Goal: Information Seeking & Learning: Learn about a topic

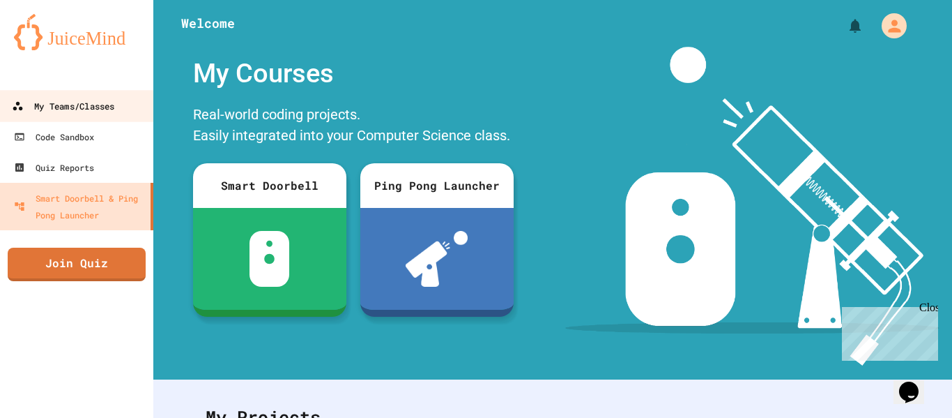
click at [102, 98] on div "My Teams/Classes" at bounding box center [63, 106] width 102 height 17
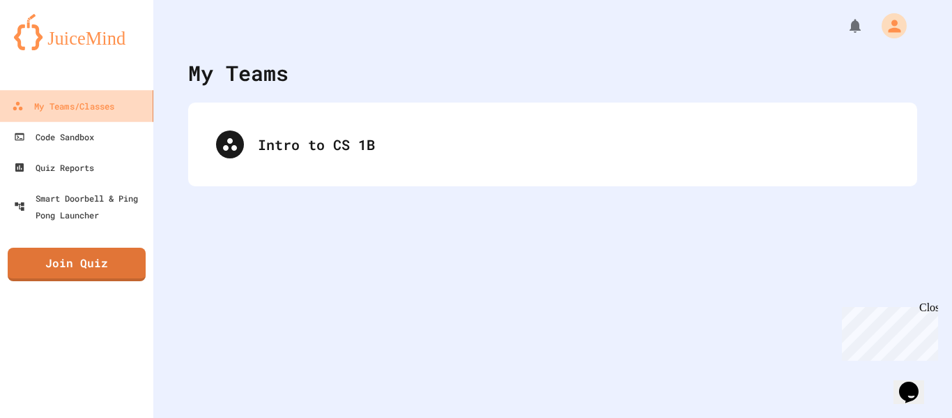
click at [102, 98] on div "My Teams/Classes" at bounding box center [63, 106] width 102 height 17
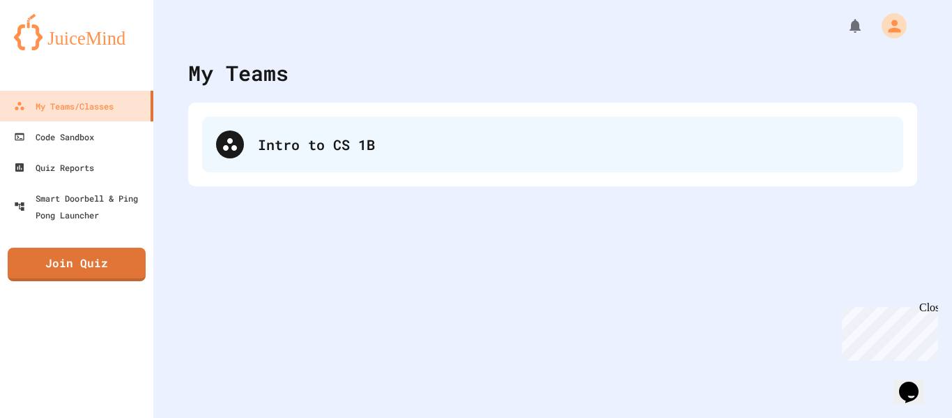
click at [252, 131] on div "Intro to CS 1B" at bounding box center [552, 144] width 701 height 56
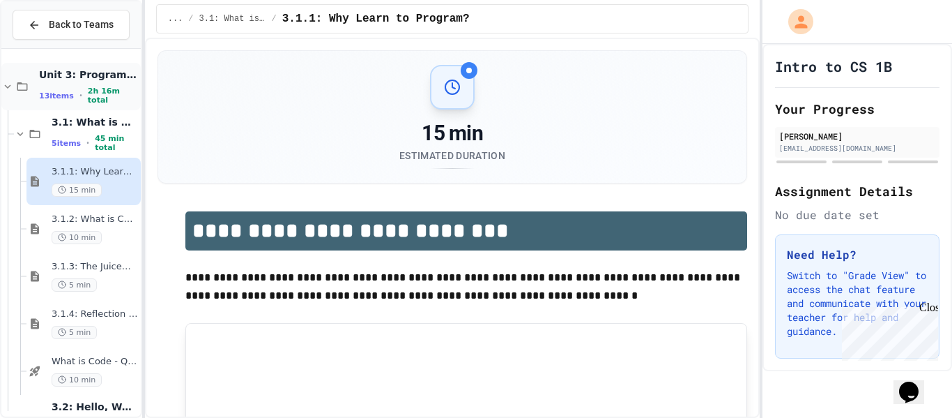
click at [83, 72] on span "Unit 3: Programming Fundamentals" at bounding box center [88, 74] width 99 height 13
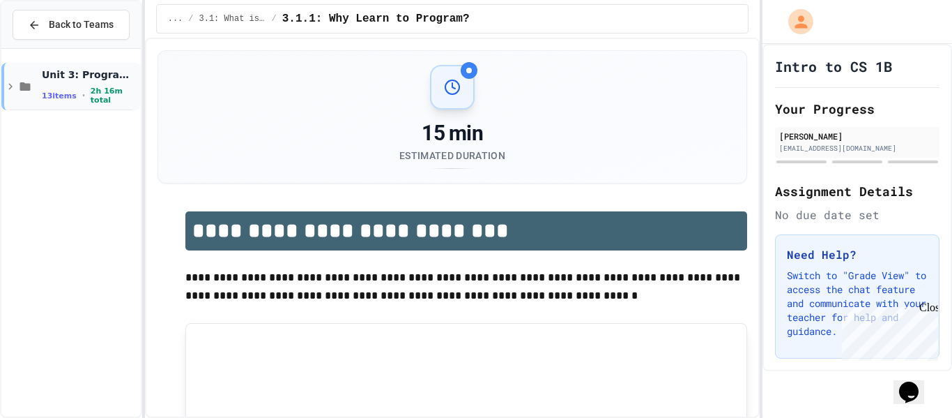
click at [78, 84] on div "Unit 3: Programming Fundamentals 13 items • 2h 16m total" at bounding box center [90, 86] width 96 height 37
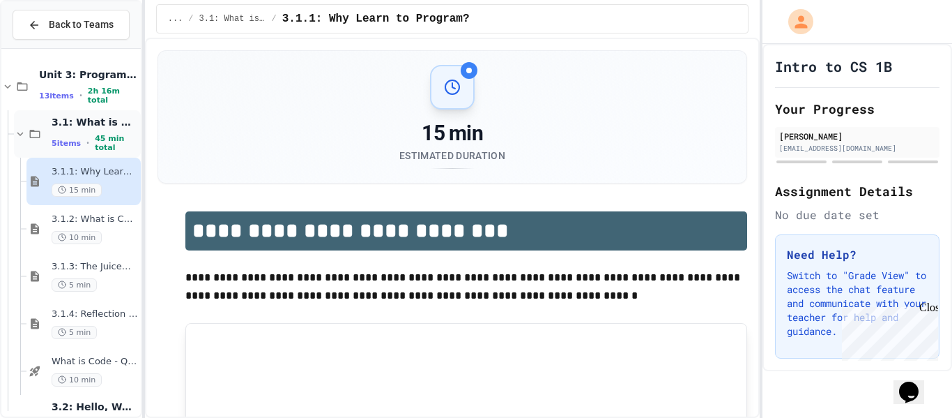
click at [86, 137] on span "•" at bounding box center [87, 142] width 3 height 11
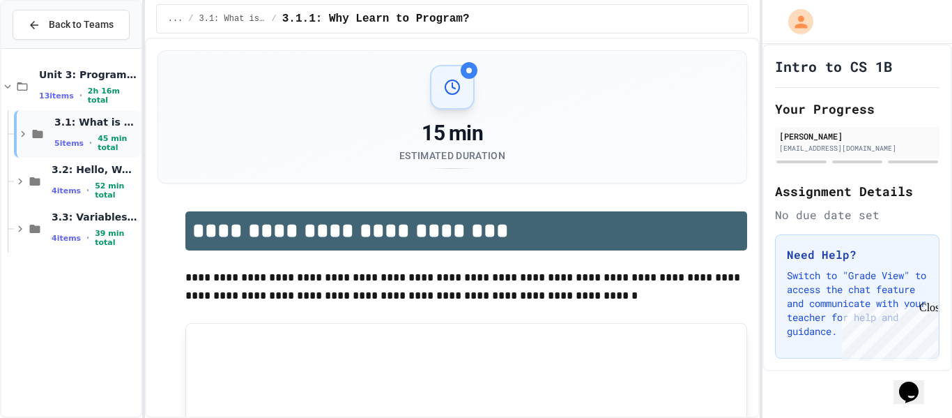
click at [84, 139] on div "5 items • 45 min total" at bounding box center [96, 143] width 84 height 18
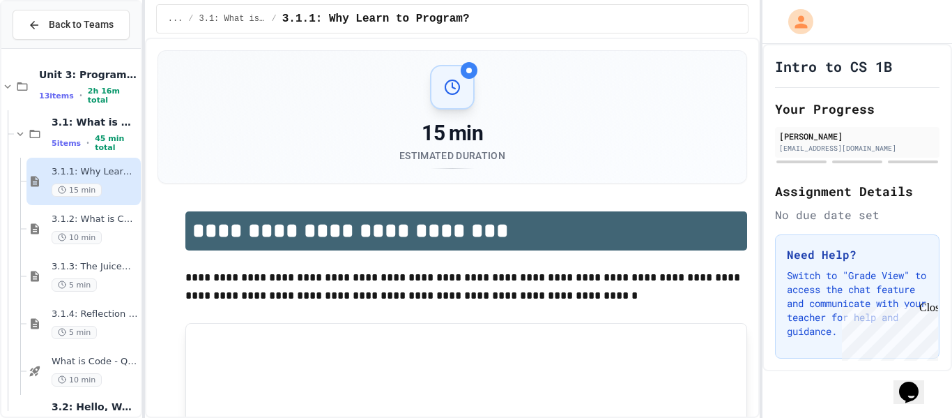
scroll to position [87, 0]
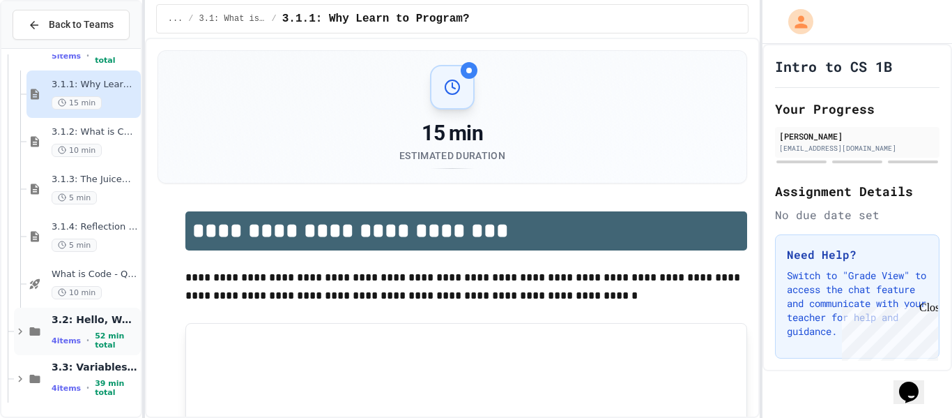
click at [62, 326] on span "3.2: Hello, World!" at bounding box center [95, 319] width 86 height 13
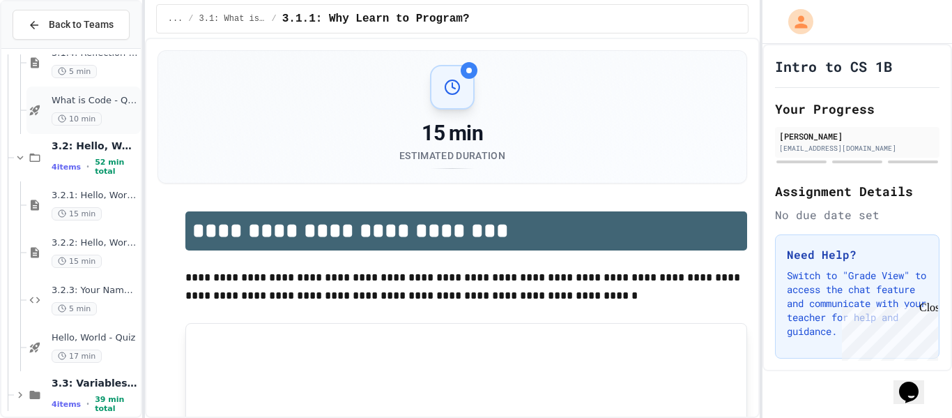
scroll to position [277, 0]
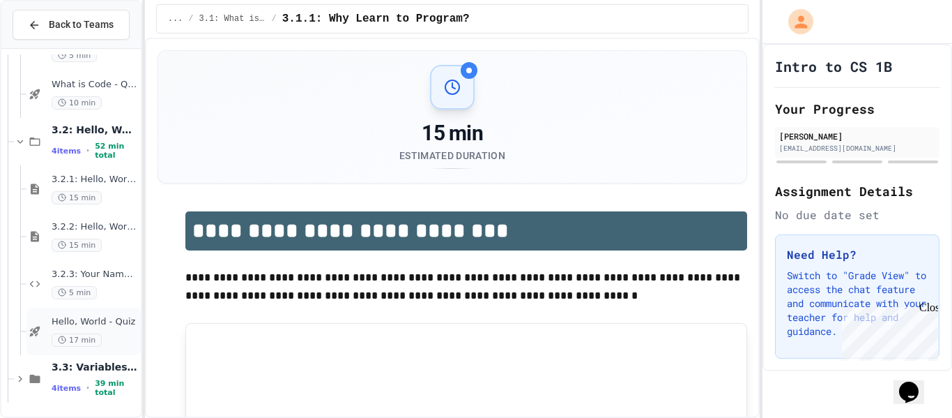
click at [80, 330] on div "Hello, World - Quiz 17 min" at bounding box center [95, 331] width 86 height 31
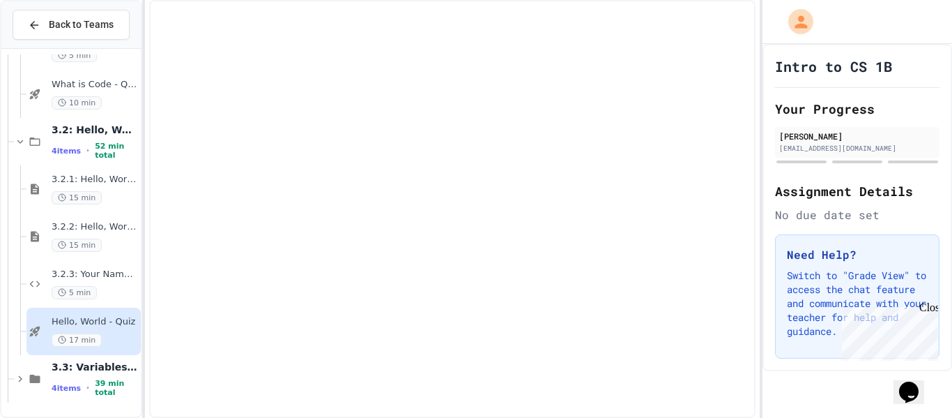
scroll to position [260, 0]
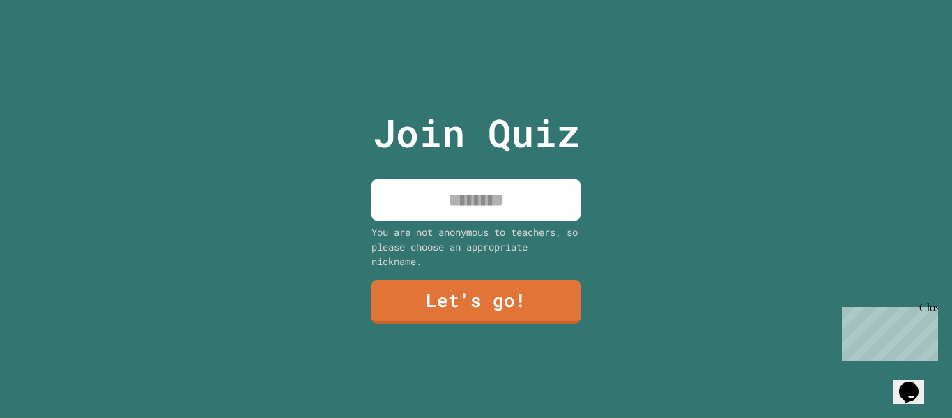
click at [390, 218] on input at bounding box center [476, 199] width 209 height 41
type input "*"
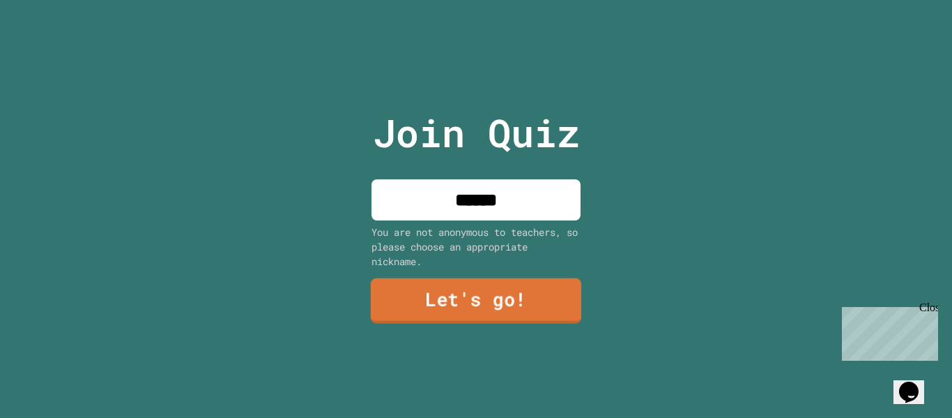
type input "******"
click at [425, 312] on link "Let's go!" at bounding box center [476, 300] width 211 height 46
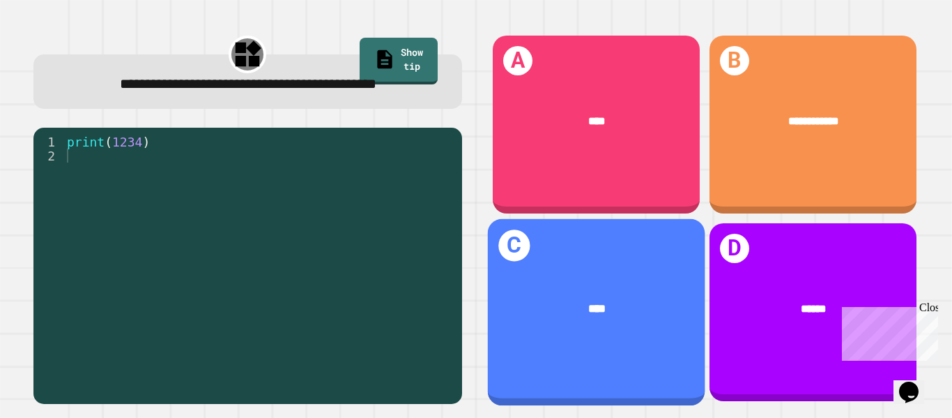
click at [618, 272] on div "C ****" at bounding box center [595, 312] width 217 height 187
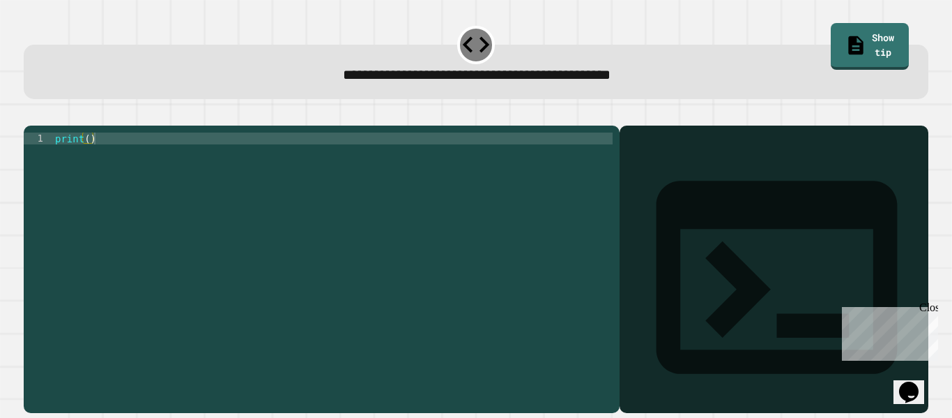
click at [438, 87] on div "**********" at bounding box center [476, 72] width 905 height 54
click at [652, 177] on div "Output shell" at bounding box center [774, 285] width 309 height 321
click at [473, 188] on div "print ( )" at bounding box center [332, 262] width 560 height 261
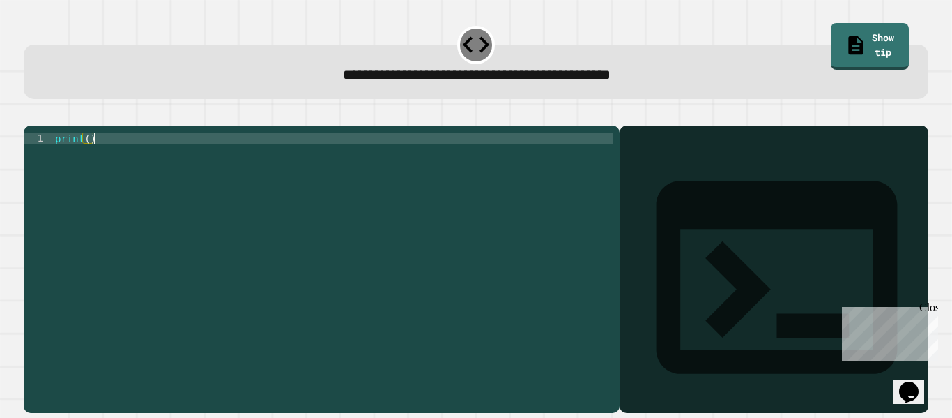
click at [473, 188] on div "print ( )" at bounding box center [332, 262] width 560 height 261
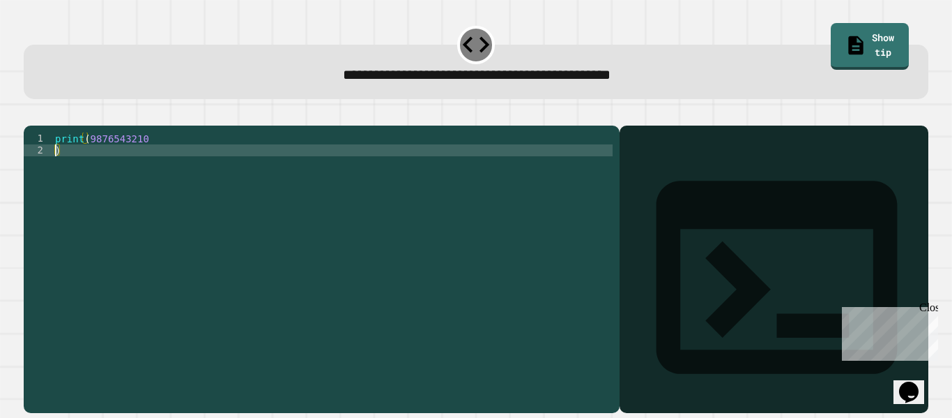
click at [171, 155] on div "print ( 9876543210 )" at bounding box center [332, 262] width 560 height 261
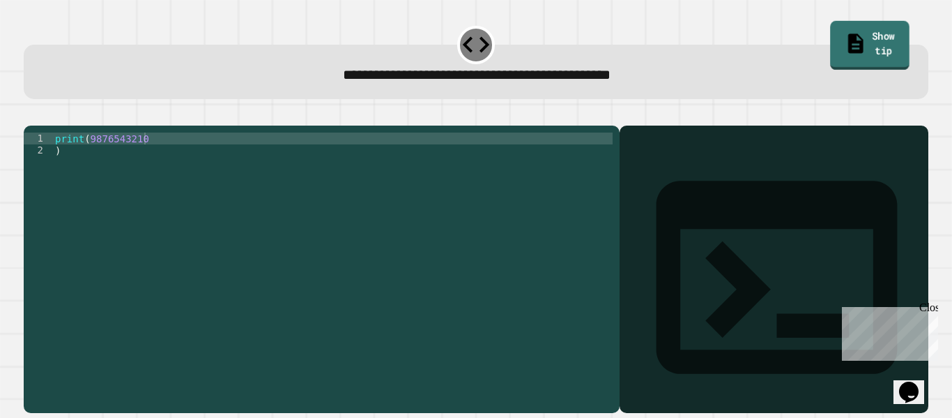
click at [866, 40] on link "Show tip" at bounding box center [869, 45] width 79 height 49
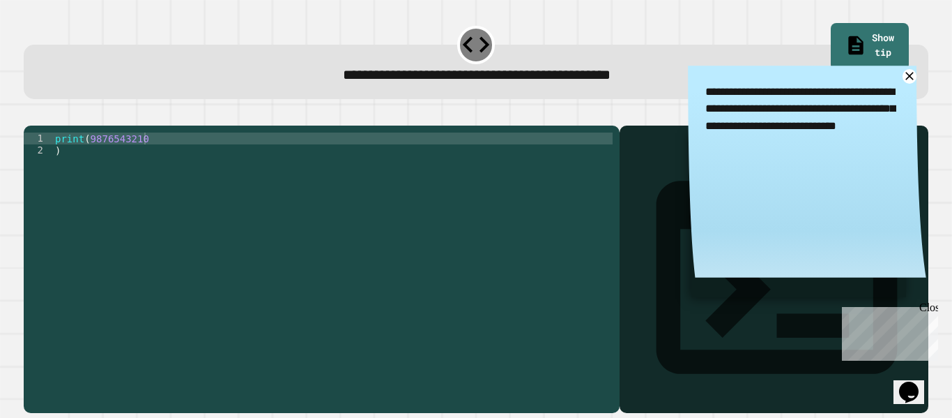
click at [893, 377] on p "Chat with us now!" at bounding box center [887, 383] width 91 height 13
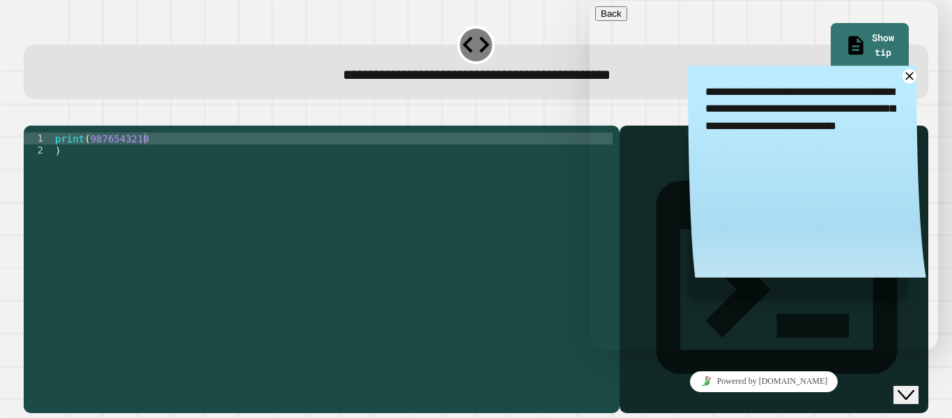
click at [331, 323] on div "print ( 9876543210 )" at bounding box center [332, 262] width 560 height 261
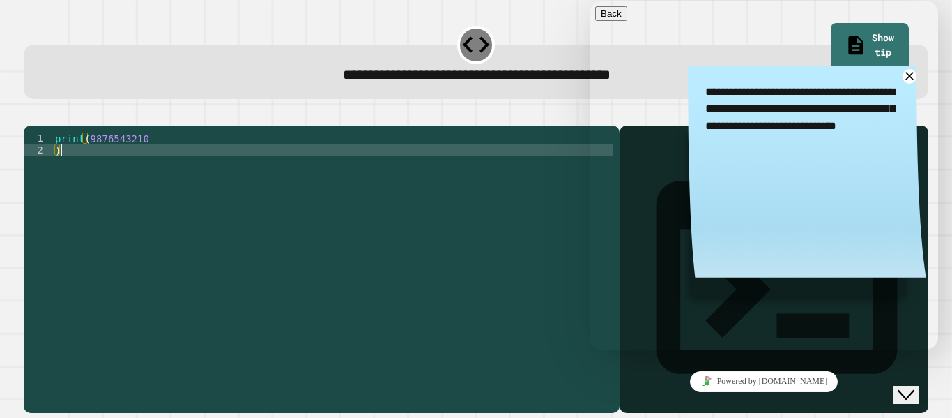
click at [796, 377] on link "Powered by tawk.to" at bounding box center [764, 381] width 148 height 21
click at [298, 191] on div "print ( 9876543210 )" at bounding box center [332, 262] width 560 height 261
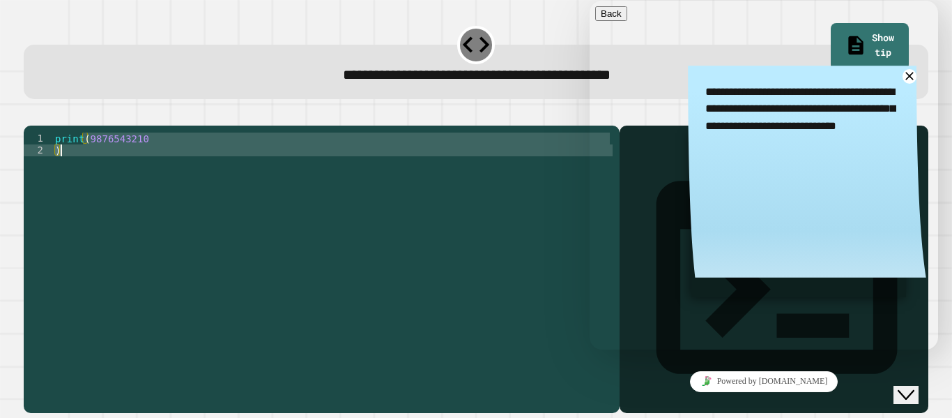
click at [298, 191] on div "print ( 9876543210 )" at bounding box center [332, 262] width 560 height 261
click at [483, 48] on icon at bounding box center [476, 45] width 33 height 33
click at [912, 390] on icon "Chat widget" at bounding box center [906, 395] width 17 height 10
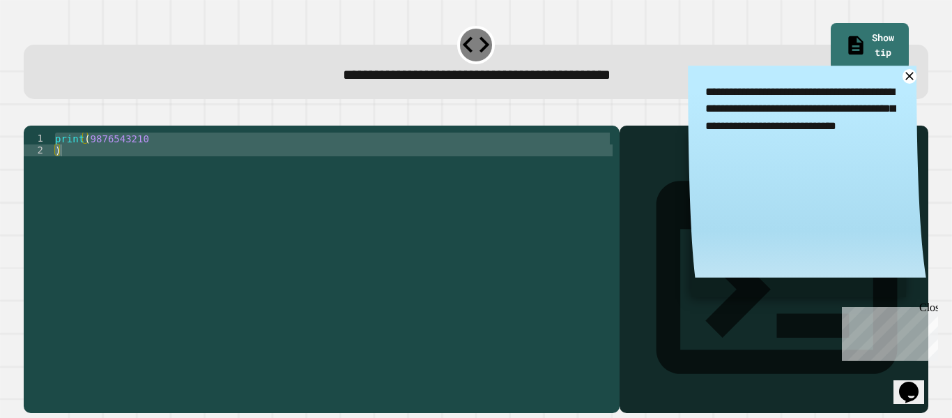
click at [566, 302] on div "print ( 9876543210 )" at bounding box center [332, 250] width 560 height 237
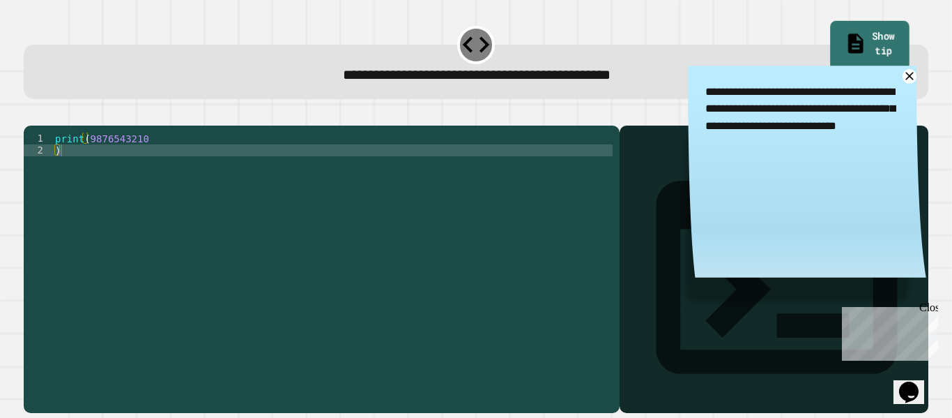
click at [833, 29] on link "Show tip" at bounding box center [869, 45] width 79 height 49
click at [906, 75] on icon at bounding box center [909, 76] width 17 height 17
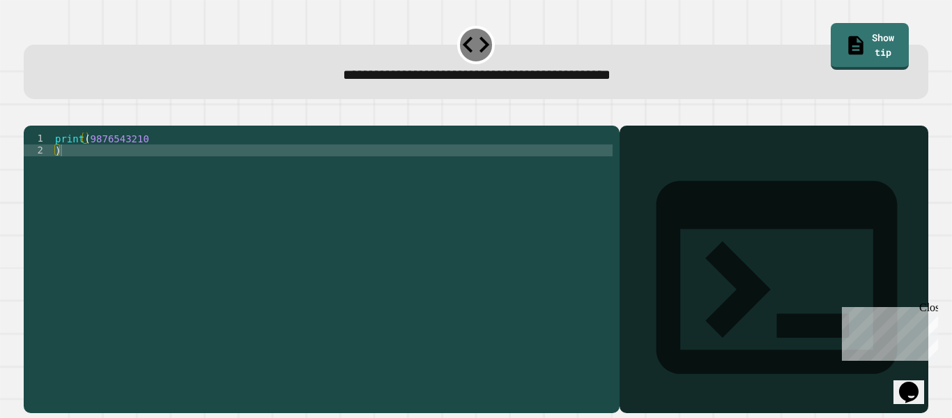
click at [29, 123] on div at bounding box center [476, 117] width 905 height 17
click at [56, 171] on div "print ( 9876543210 )" at bounding box center [332, 262] width 560 height 261
type textarea "**********"
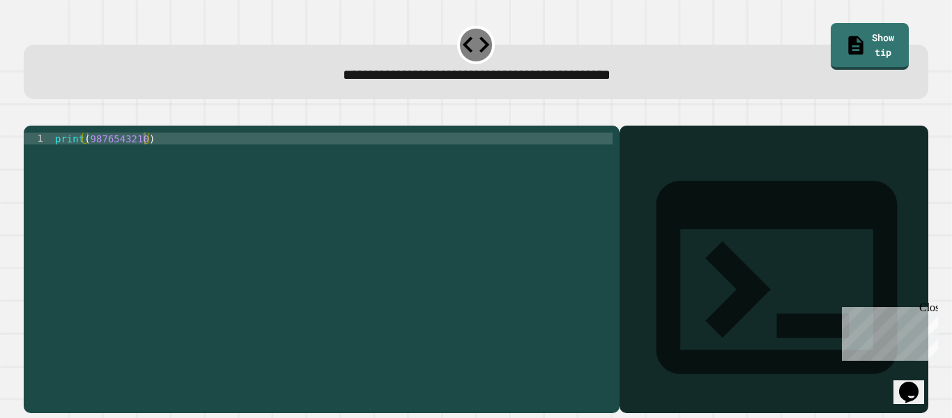
click at [31, 114] on icon "button" at bounding box center [31, 114] width 0 height 0
click at [86, 158] on div "print ( )" at bounding box center [332, 262] width 560 height 261
click at [89, 157] on div "print ( )" at bounding box center [332, 262] width 560 height 261
type textarea "**********"
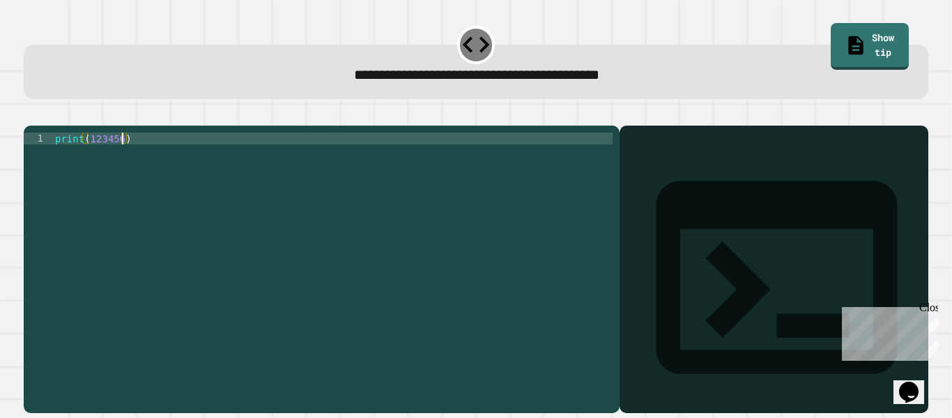
click at [31, 114] on icon "button" at bounding box center [31, 114] width 0 height 0
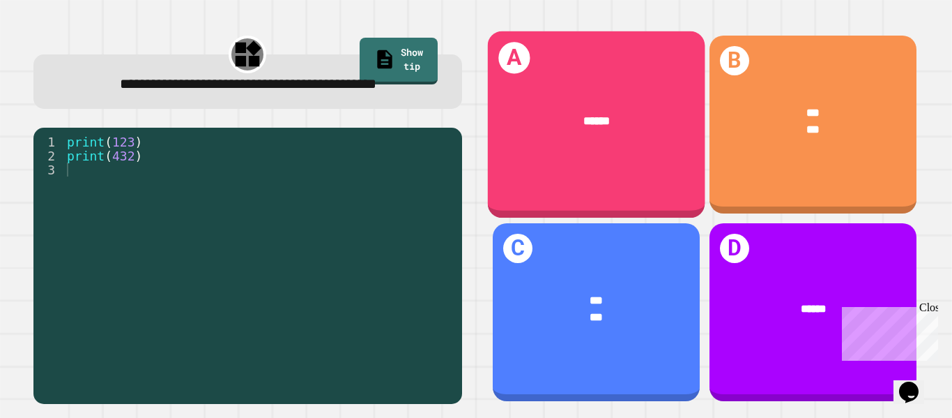
click at [578, 70] on div "A ******" at bounding box center [595, 124] width 217 height 187
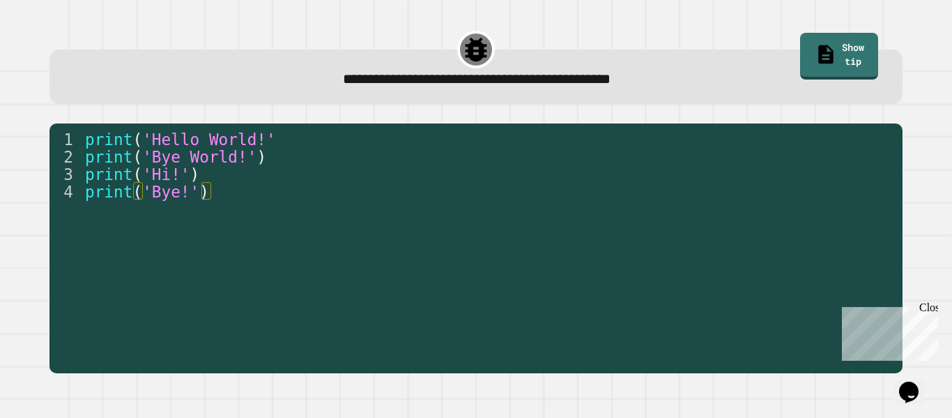
click at [358, 299] on div "print ( 'Hello World!' print ( 'Bye World!' ) print ( 'Hi!' ) print ( 'Bye!' )" at bounding box center [488, 260] width 813 height 261
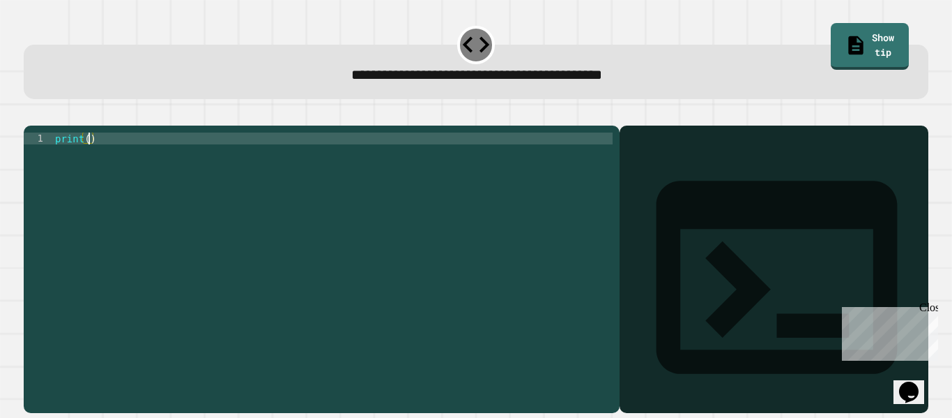
click at [88, 156] on div "print ( )" at bounding box center [332, 262] width 560 height 261
type textarea "**********"
click at [43, 122] on icon "button" at bounding box center [40, 123] width 8 height 10
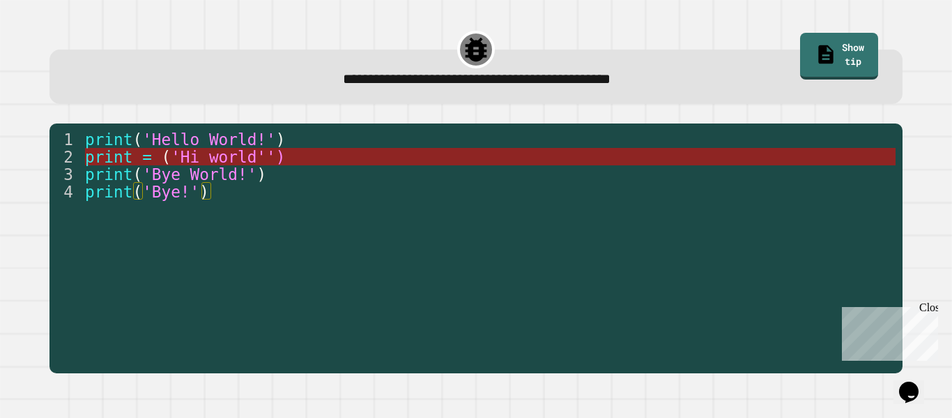
click at [174, 154] on span "'Hi world'')" at bounding box center [228, 157] width 114 height 18
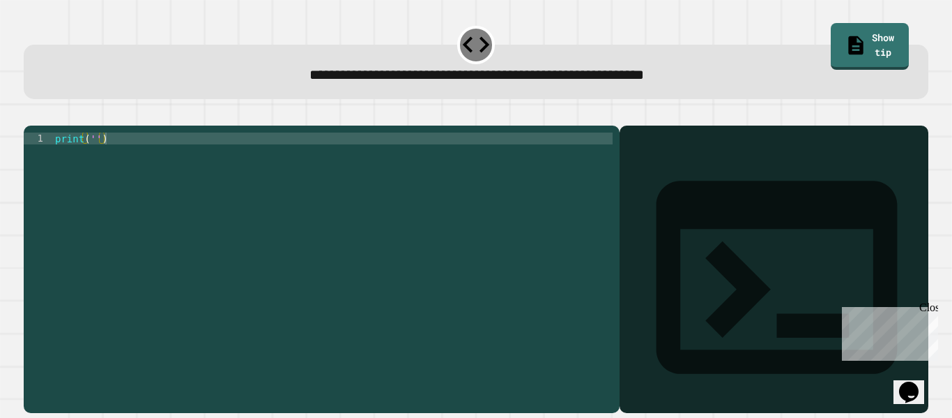
click at [93, 158] on div "print ( '' )" at bounding box center [332, 262] width 560 height 261
click at [112, 158] on div "print ( 'IT' )" at bounding box center [332, 262] width 560 height 261
type textarea "**********"
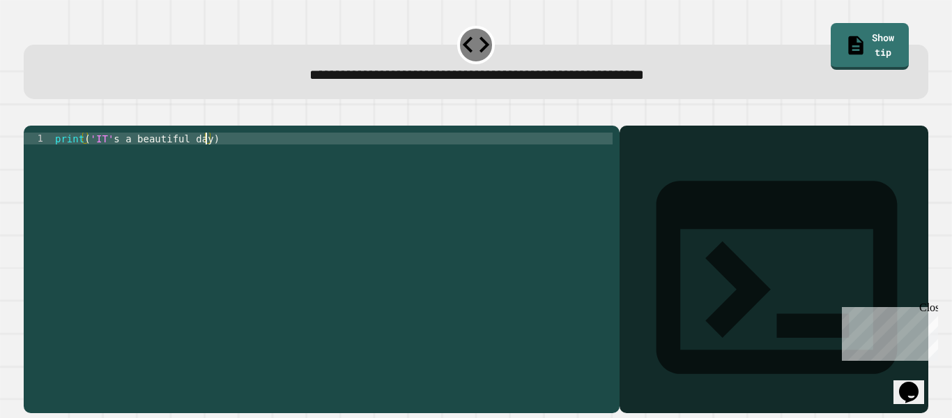
click at [31, 114] on icon "button" at bounding box center [31, 114] width 0 height 0
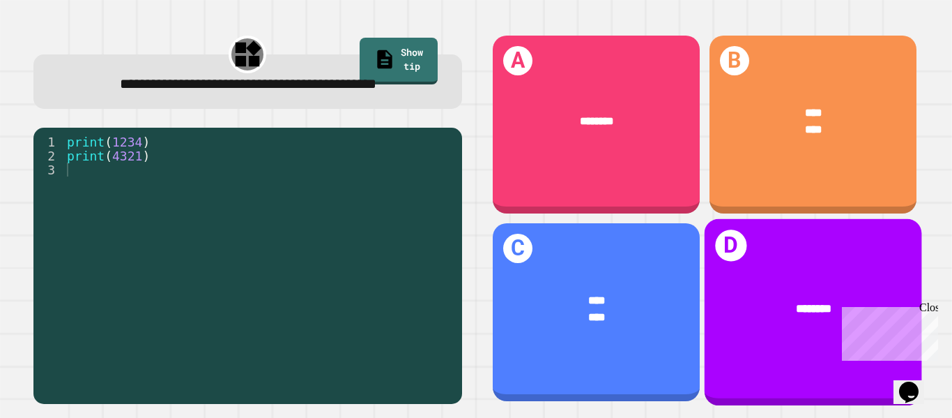
click at [756, 261] on div "D ********" at bounding box center [812, 312] width 217 height 187
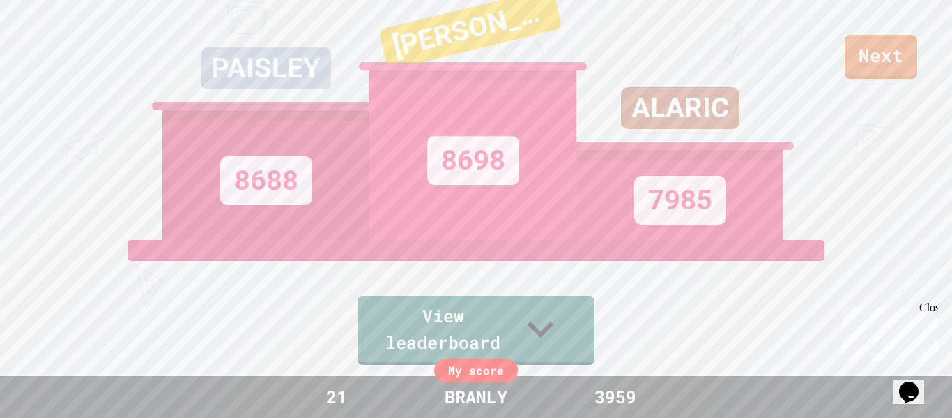
scroll to position [0, 0]
